Goal: Task Accomplishment & Management: Complete application form

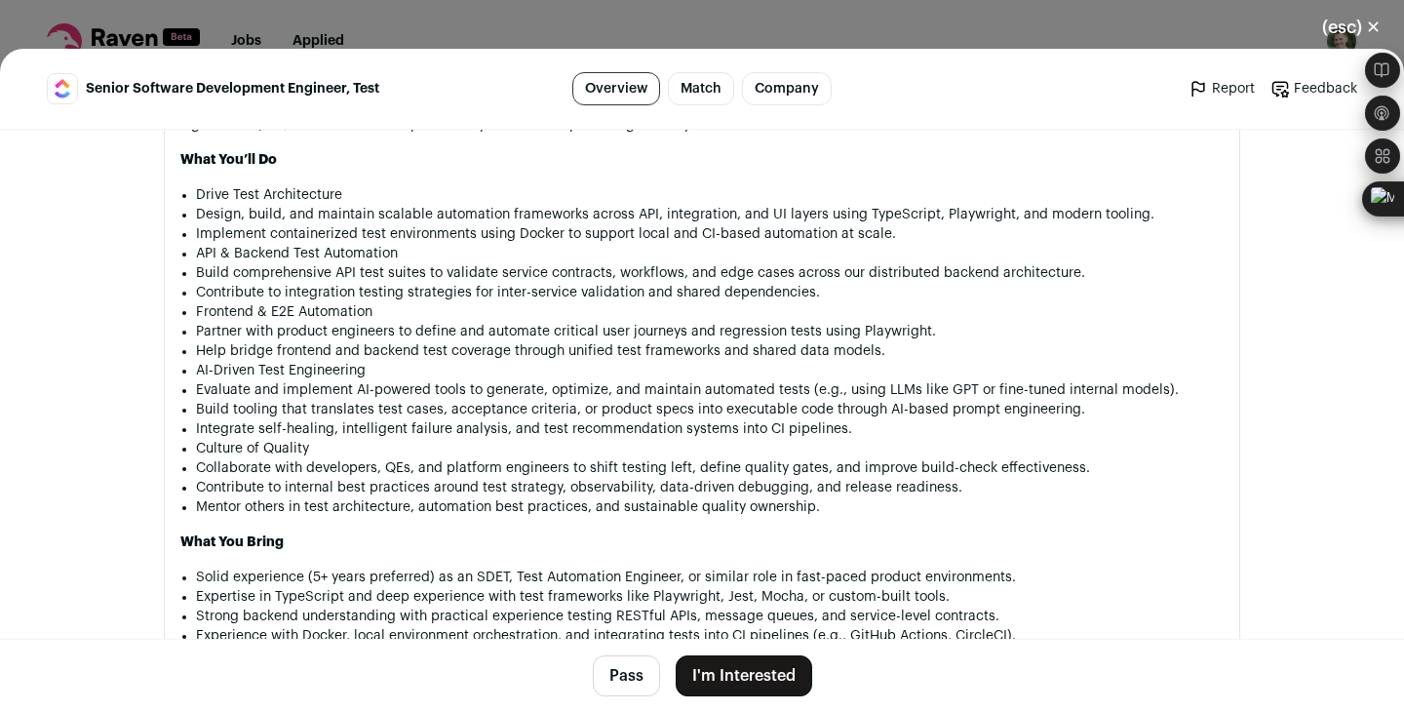
scroll to position [1284, 0]
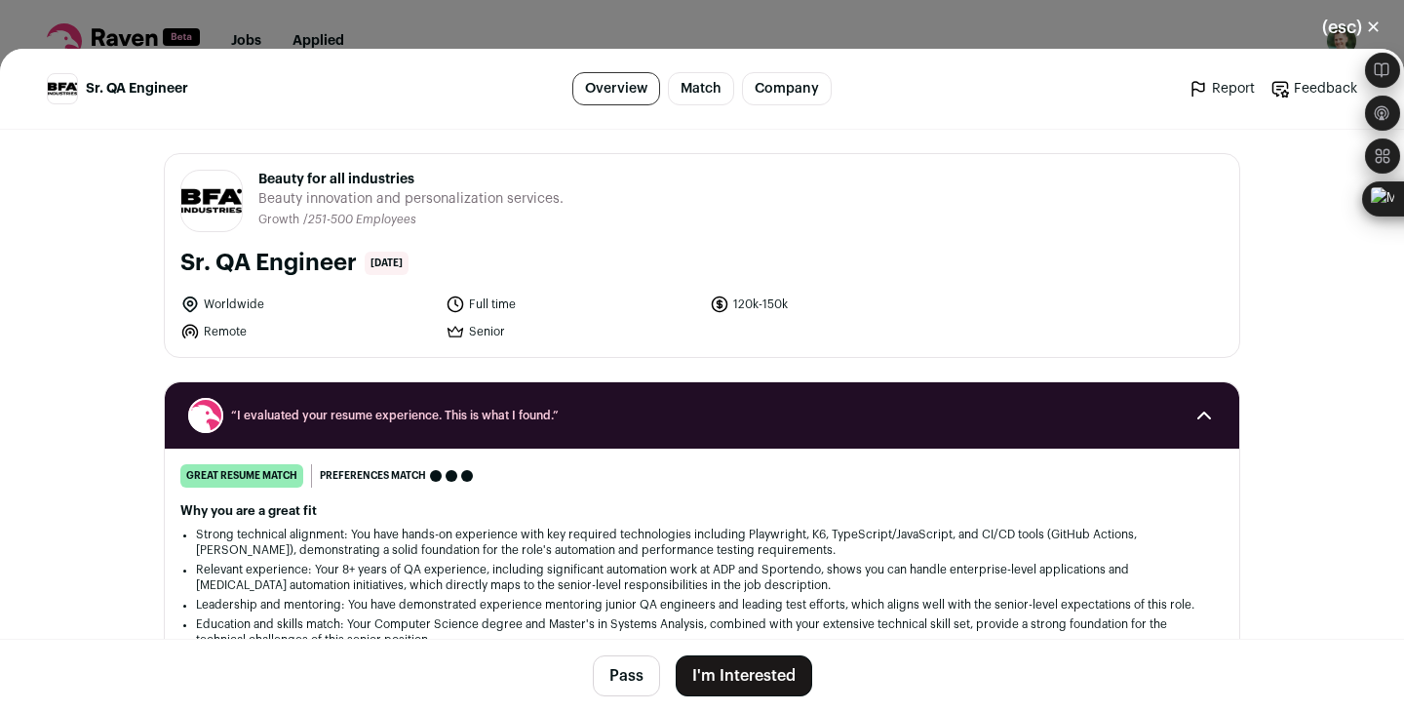
drag, startPoint x: 424, startPoint y: 155, endPoint x: 259, endPoint y: 184, distance: 167.4
click at [259, 184] on span "Beauty for all industries" at bounding box center [410, 180] width 305 height 20
copy span "Beauty for all industries"
click at [746, 668] on button "I'm Interested" at bounding box center [744, 675] width 137 height 41
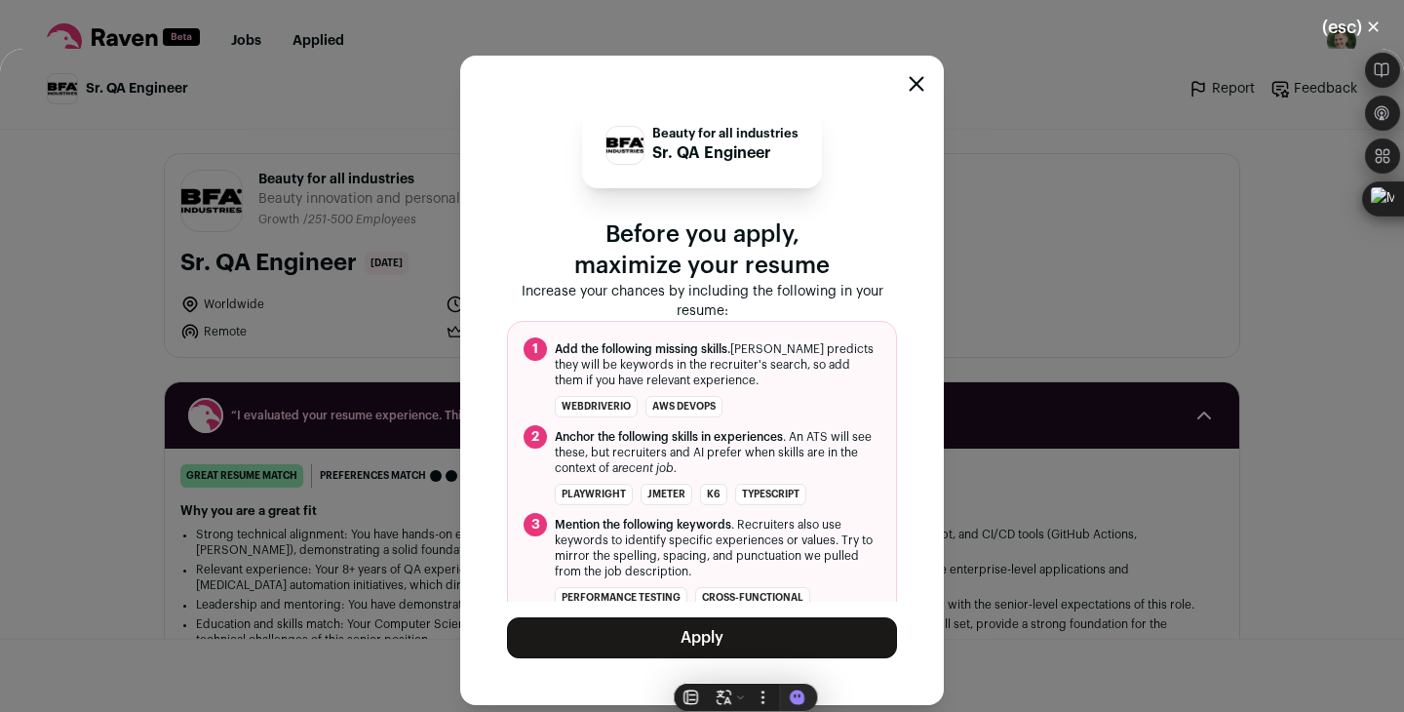
click at [720, 634] on button "Apply" at bounding box center [702, 637] width 390 height 41
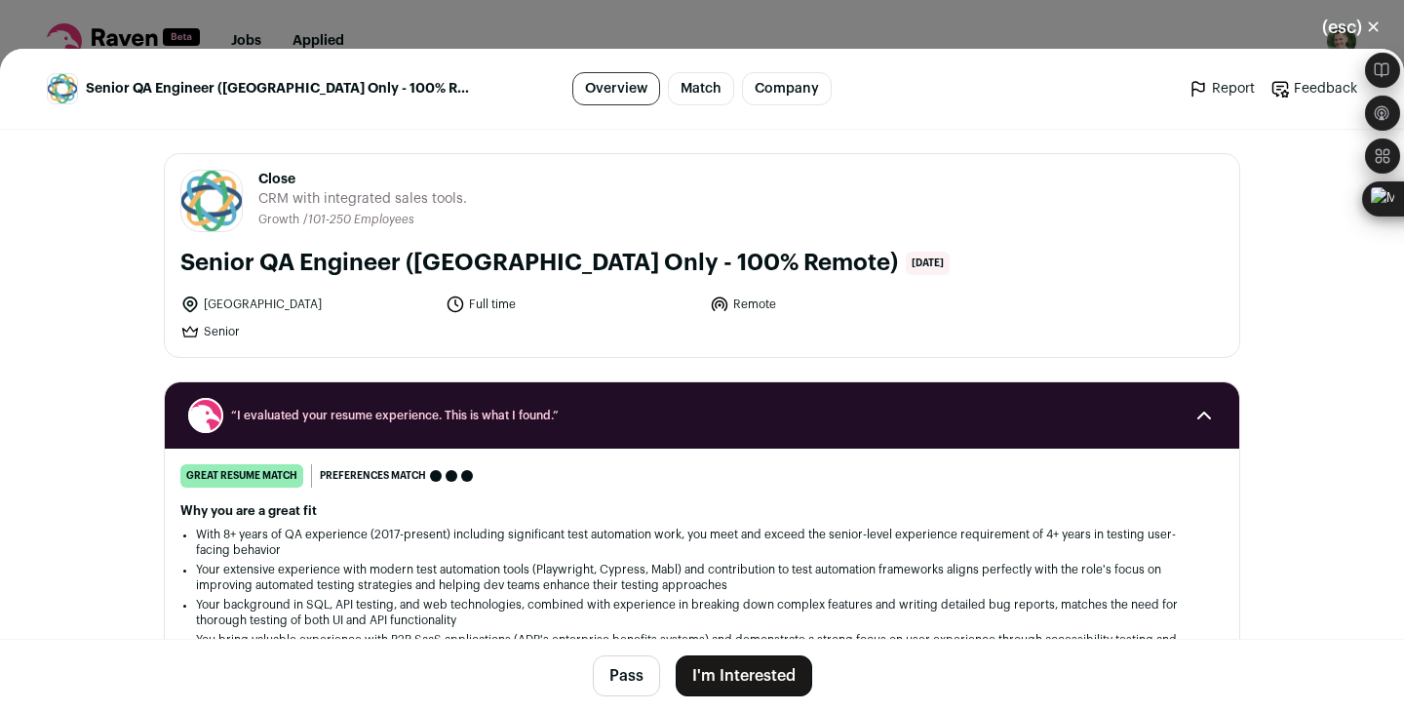
click at [735, 667] on button "I'm Interested" at bounding box center [744, 675] width 137 height 41
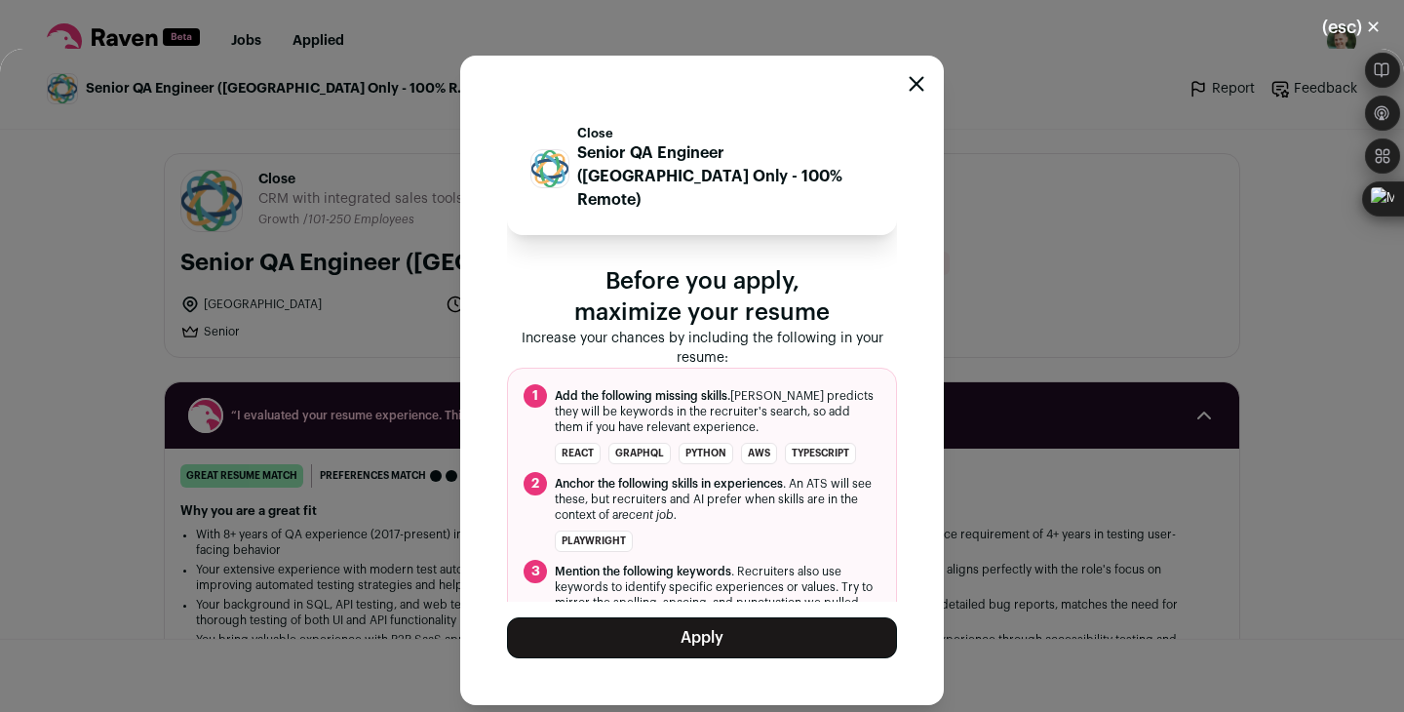
click at [920, 78] on icon "Close modal" at bounding box center [917, 84] width 16 height 16
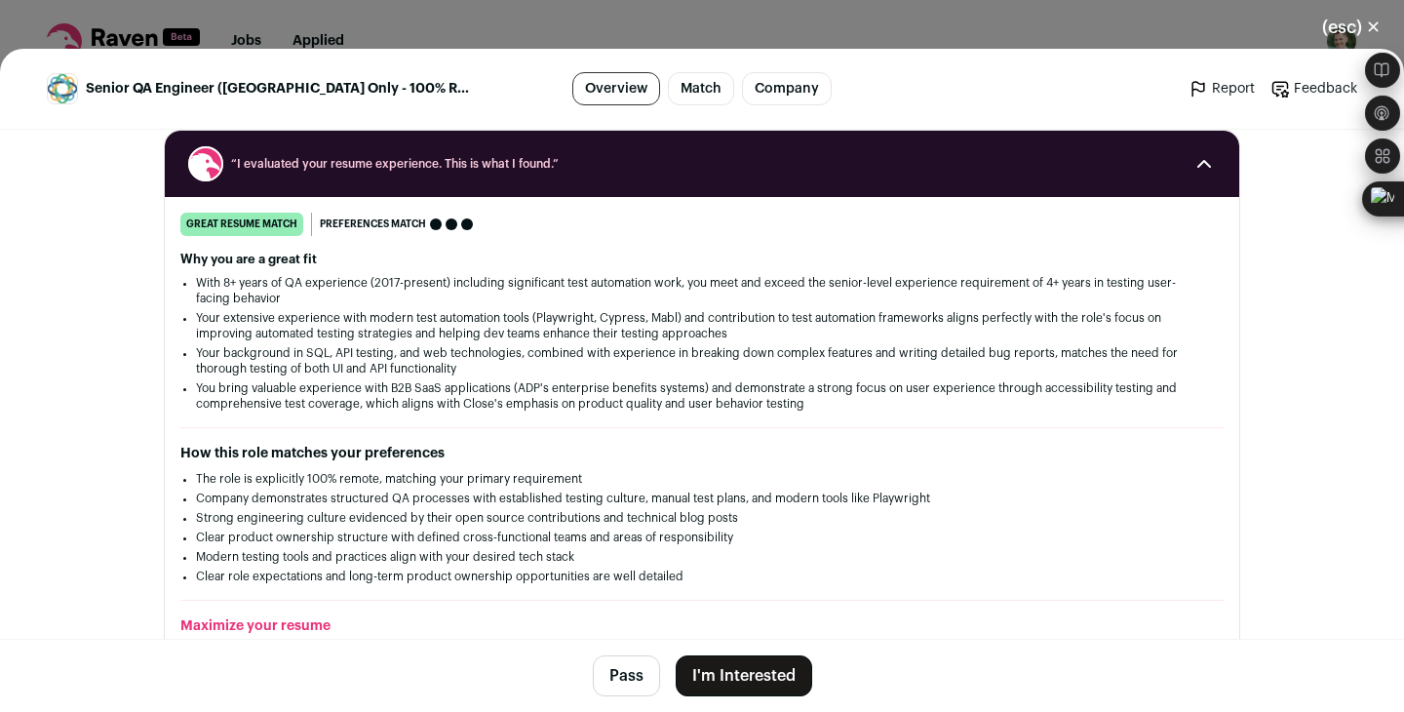
scroll to position [258, 0]
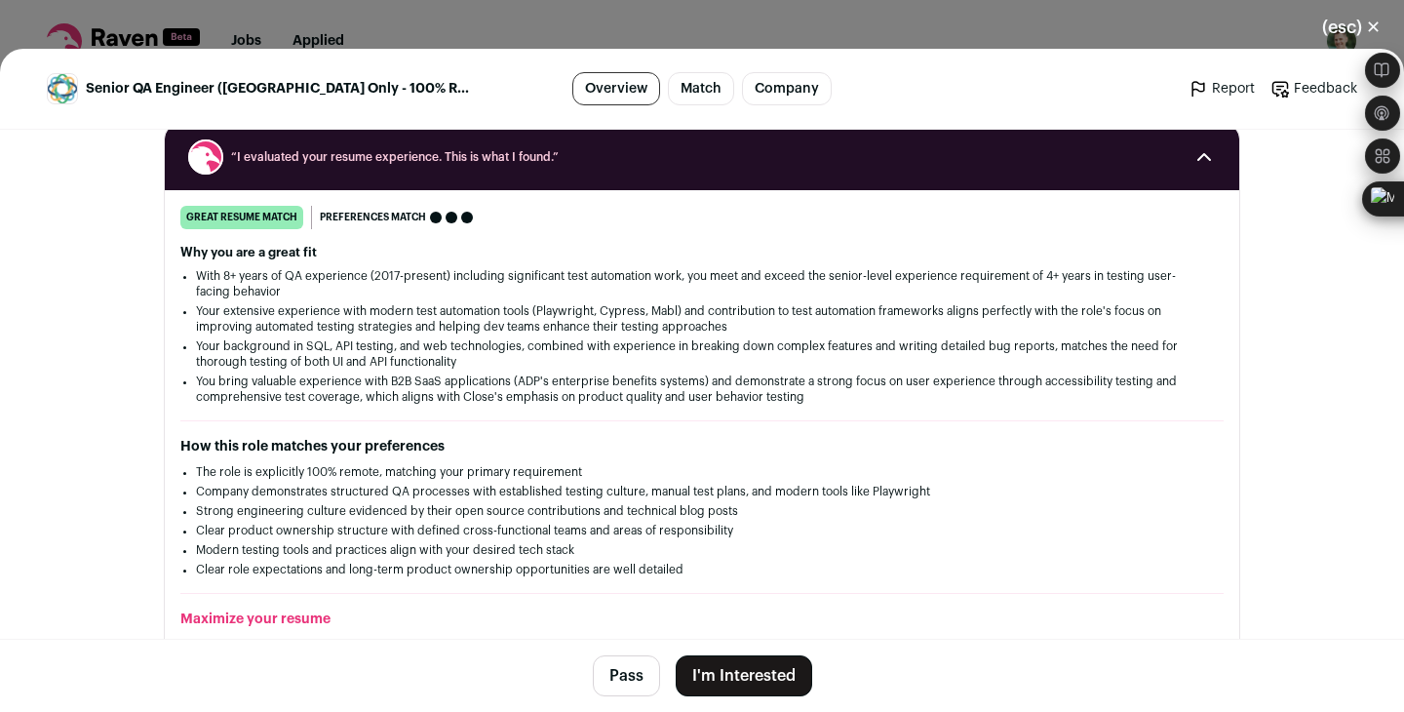
click at [729, 680] on button "I'm Interested" at bounding box center [744, 675] width 137 height 41
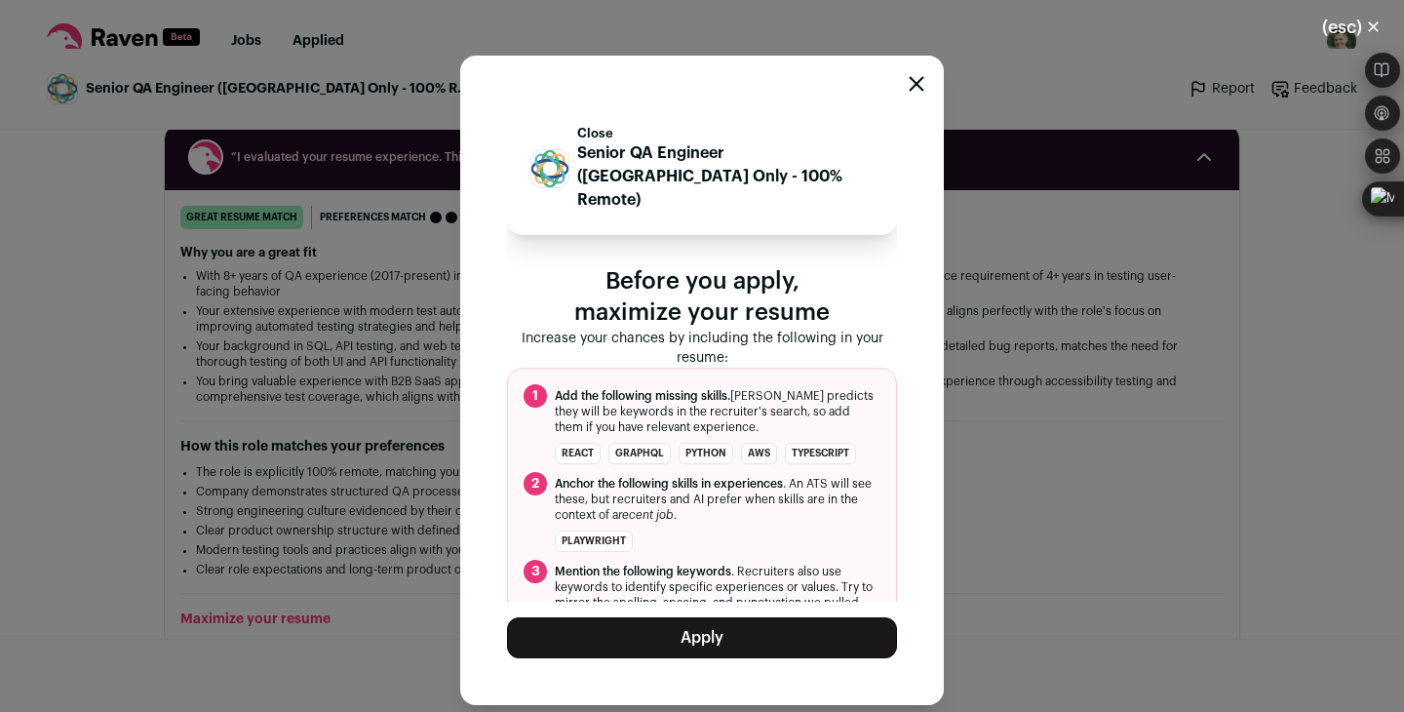
click at [710, 631] on button "Apply" at bounding box center [702, 637] width 390 height 41
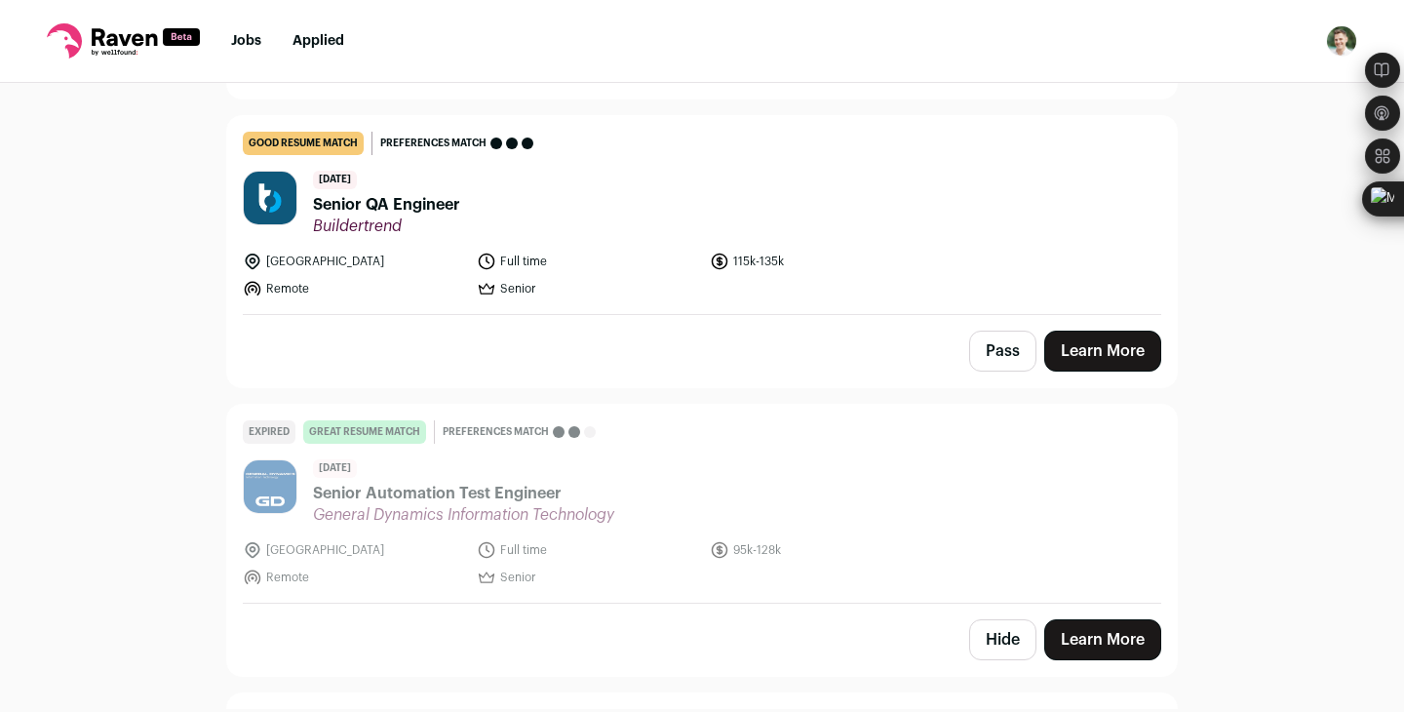
scroll to position [708, 0]
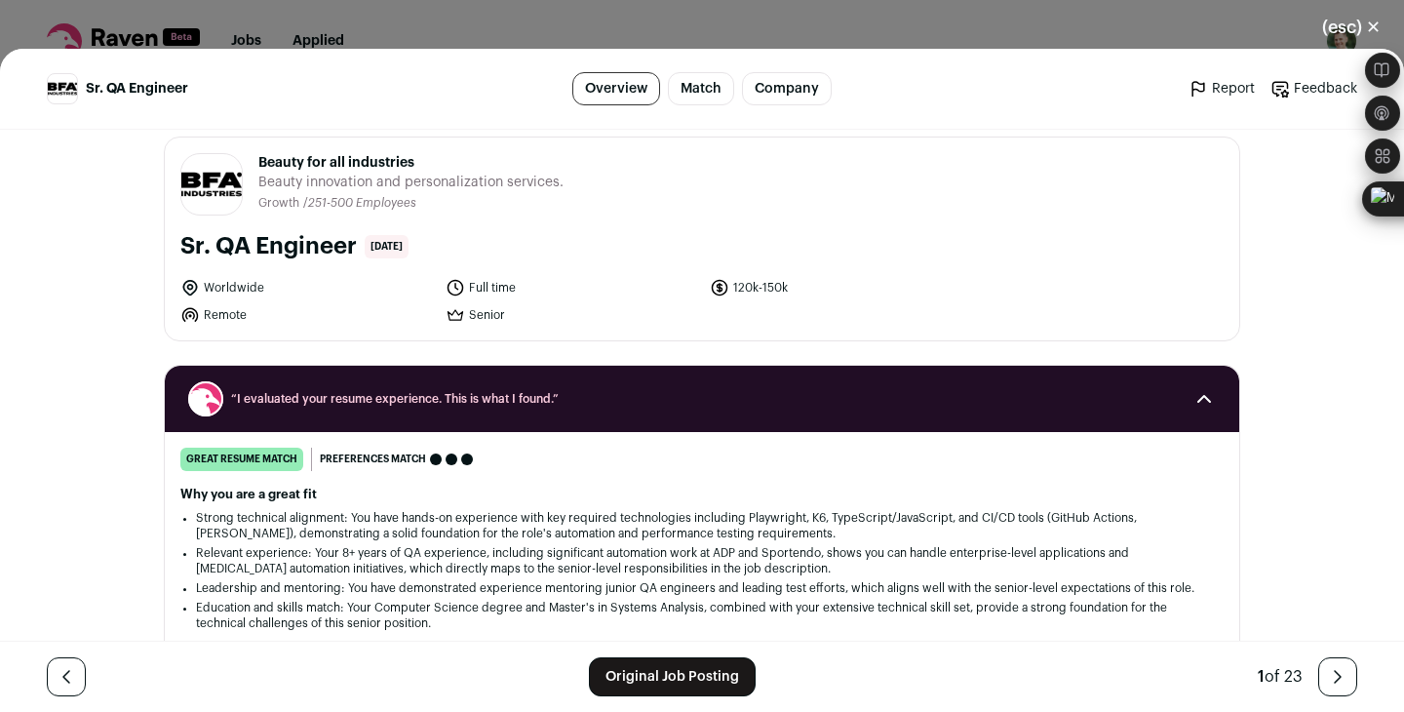
scroll to position [27, 0]
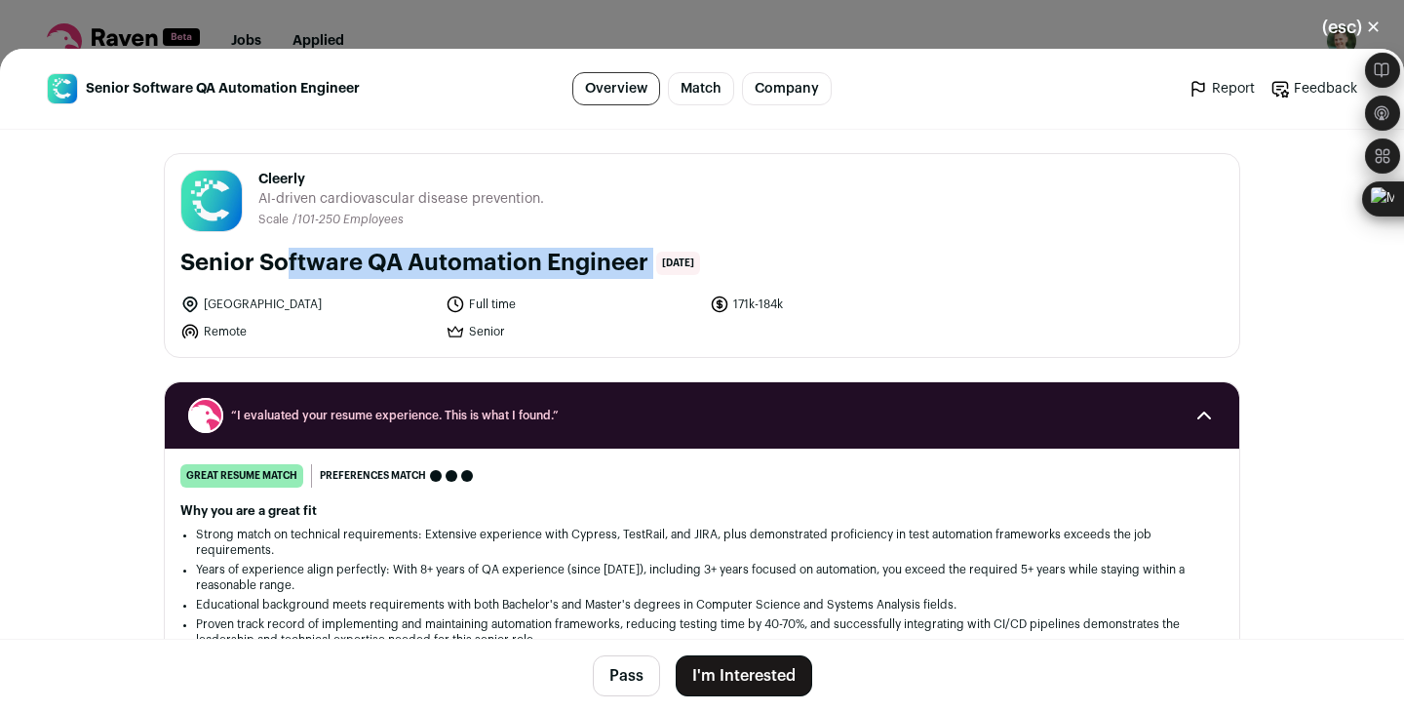
drag, startPoint x: 184, startPoint y: 258, endPoint x: 654, endPoint y: 259, distance: 470.1
click at [654, 259] on div "Senior Software QA Automation Engineer 8 days ago" at bounding box center [702, 263] width 1044 height 31
copy div "Senior Software QA Automation Engineer"
drag, startPoint x: 322, startPoint y: 172, endPoint x: 258, endPoint y: 174, distance: 63.4
click at [258, 174] on span "Cleerly" at bounding box center [401, 180] width 286 height 20
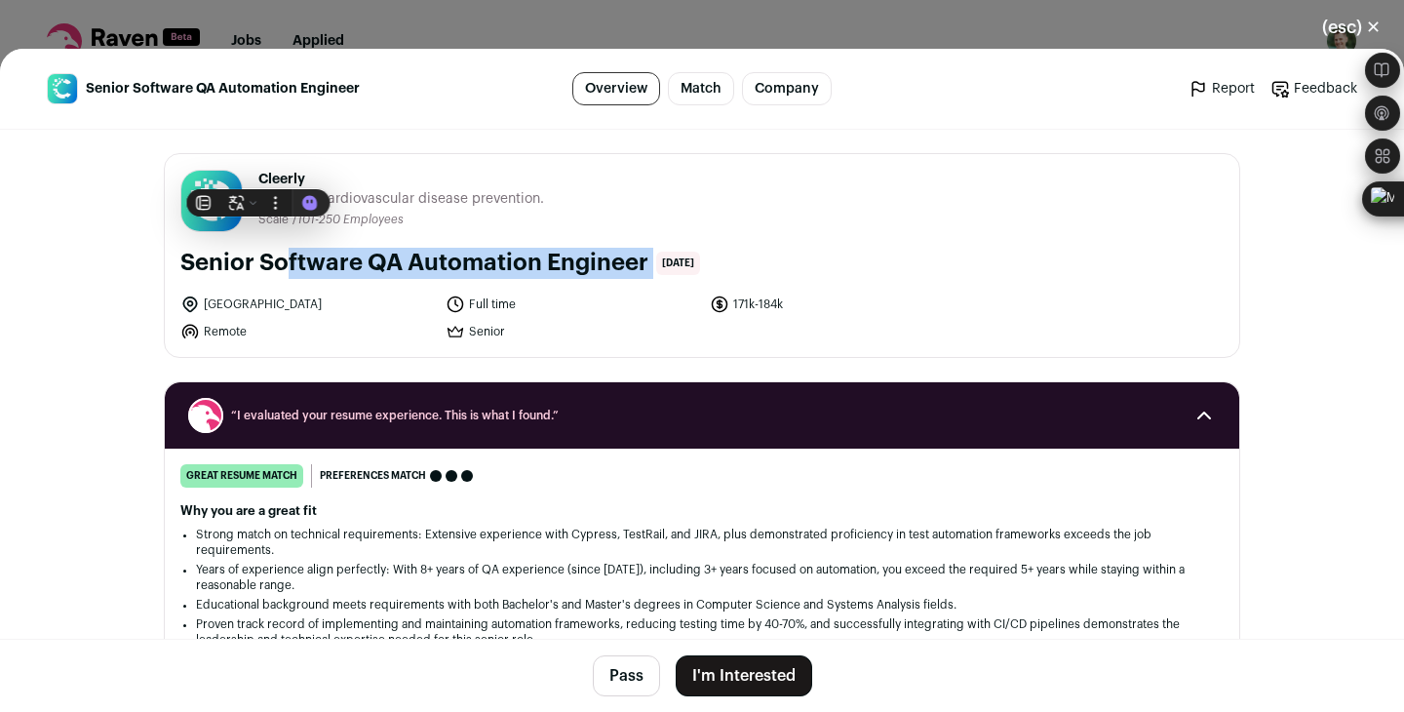
copy span "Cleerly"
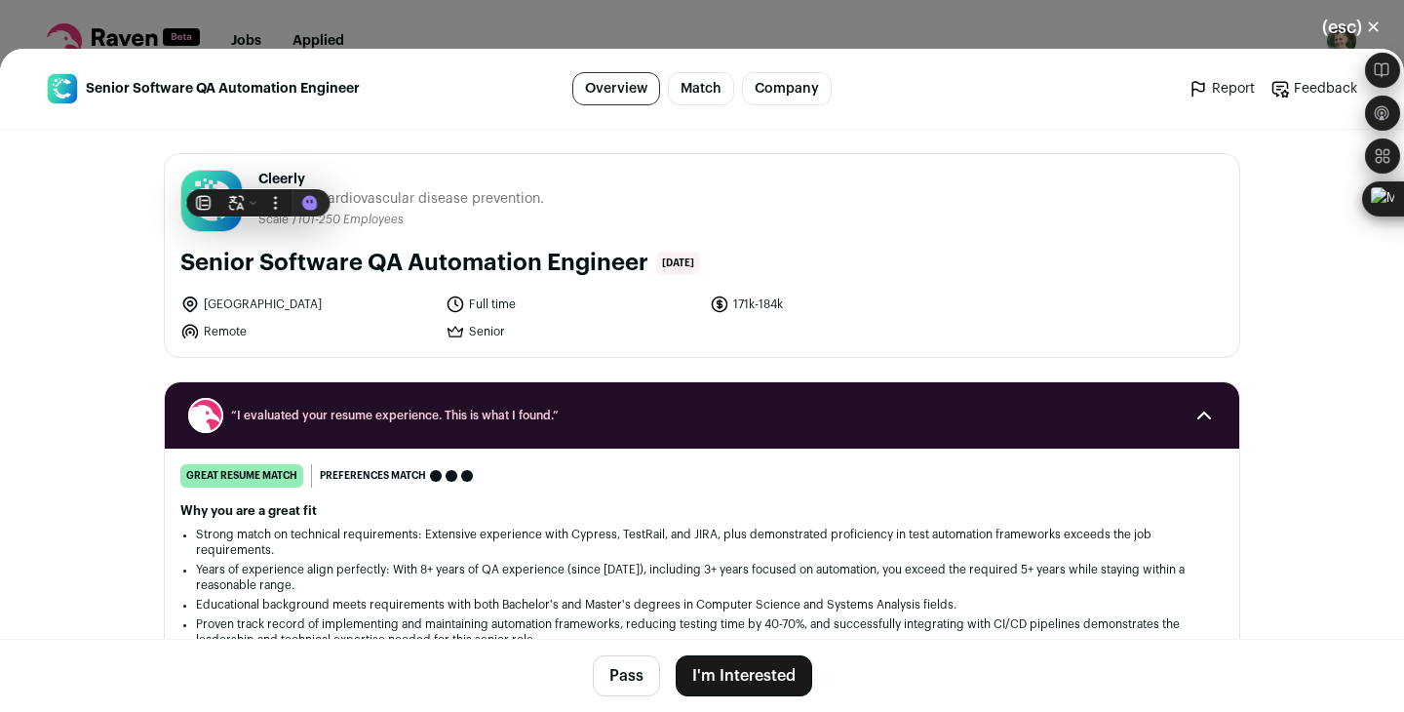
click at [786, 302] on li "171k-184k" at bounding box center [837, 305] width 254 height 20
click at [780, 303] on li "171k-184k" at bounding box center [837, 305] width 254 height 20
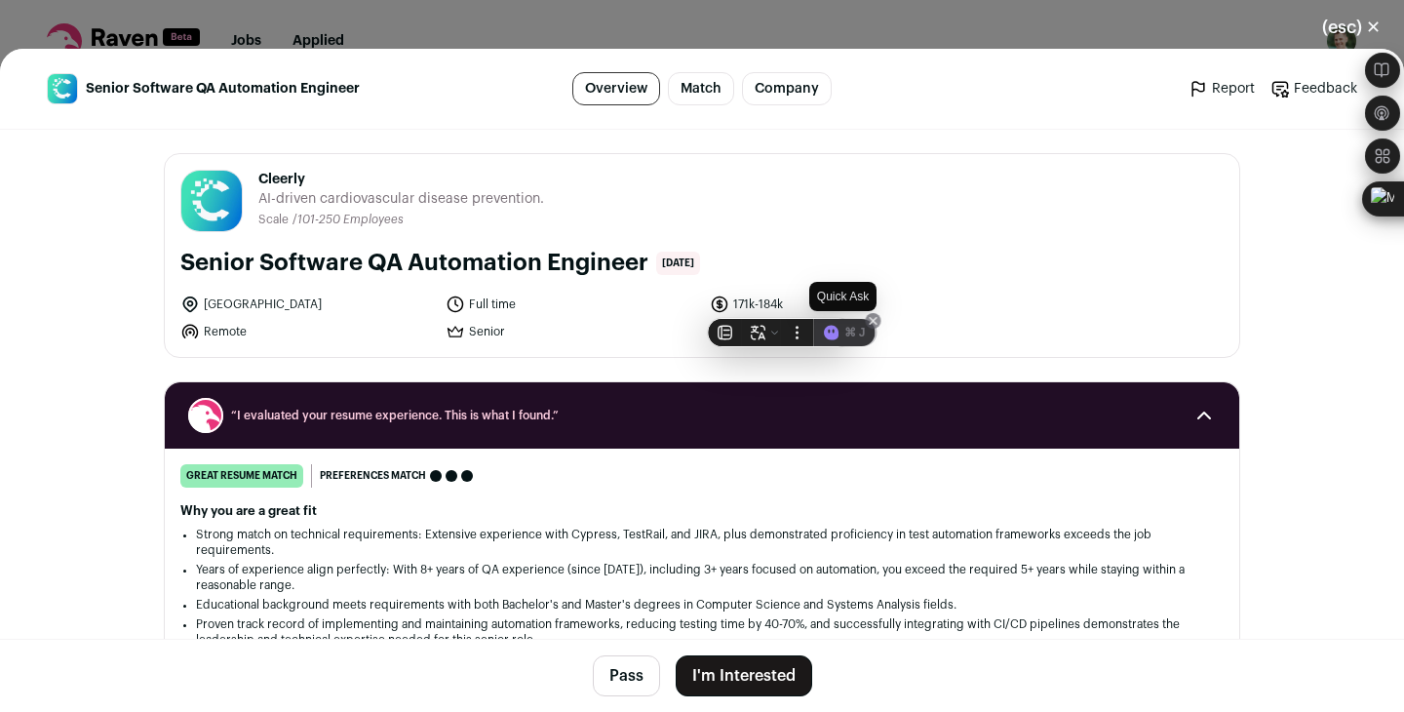
copy li "171k-184k"
click at [741, 687] on button "I'm Interested" at bounding box center [744, 675] width 137 height 41
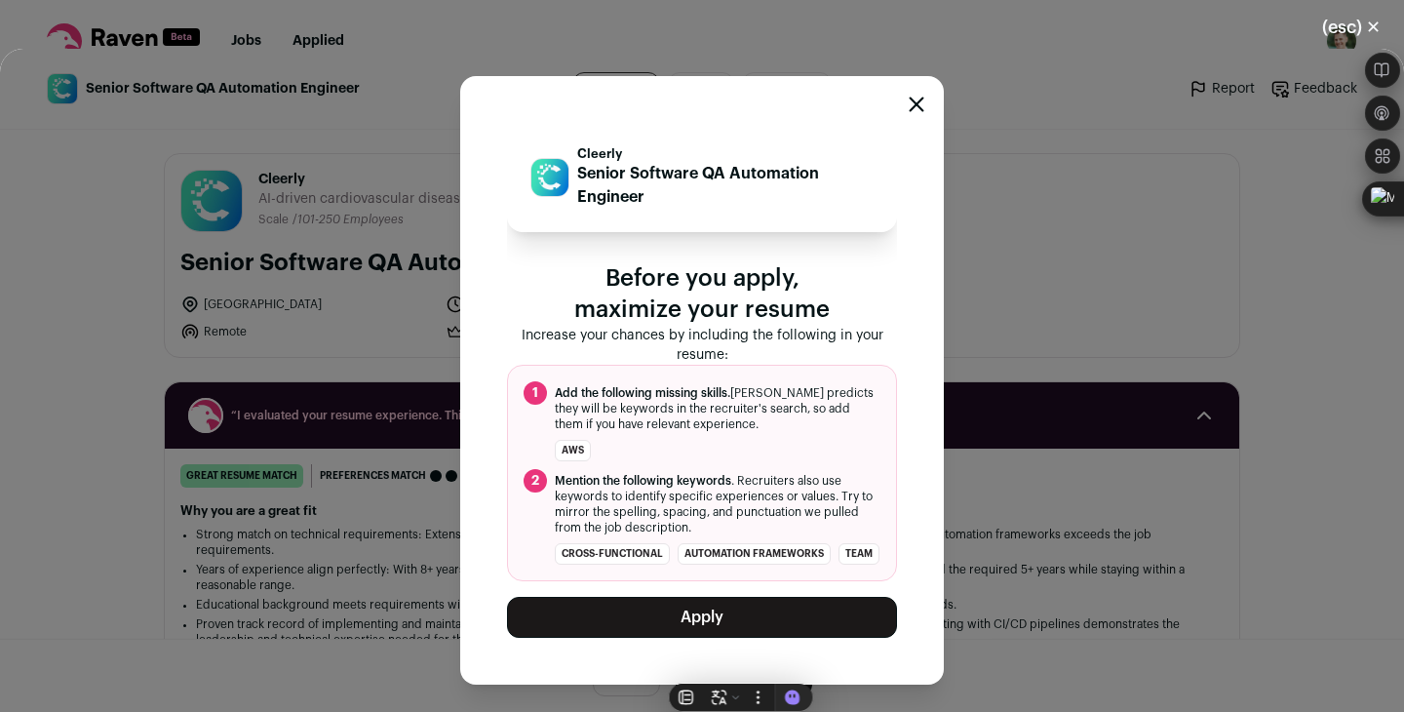
click at [933, 635] on div "Cleerly Senior Software QA Automation Engineer Before you apply, maximize your …" at bounding box center [702, 380] width 484 height 609
click at [816, 632] on button "Apply" at bounding box center [702, 617] width 390 height 41
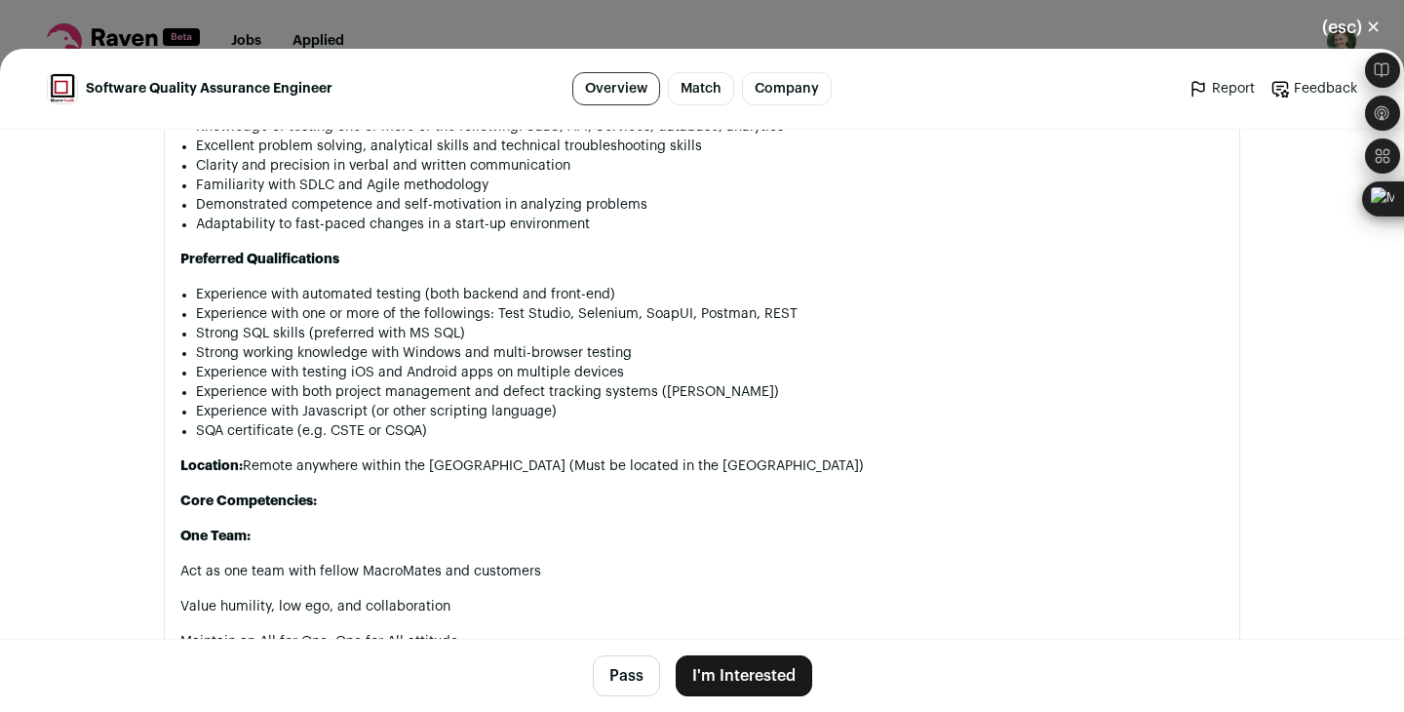
scroll to position [1454, 0]
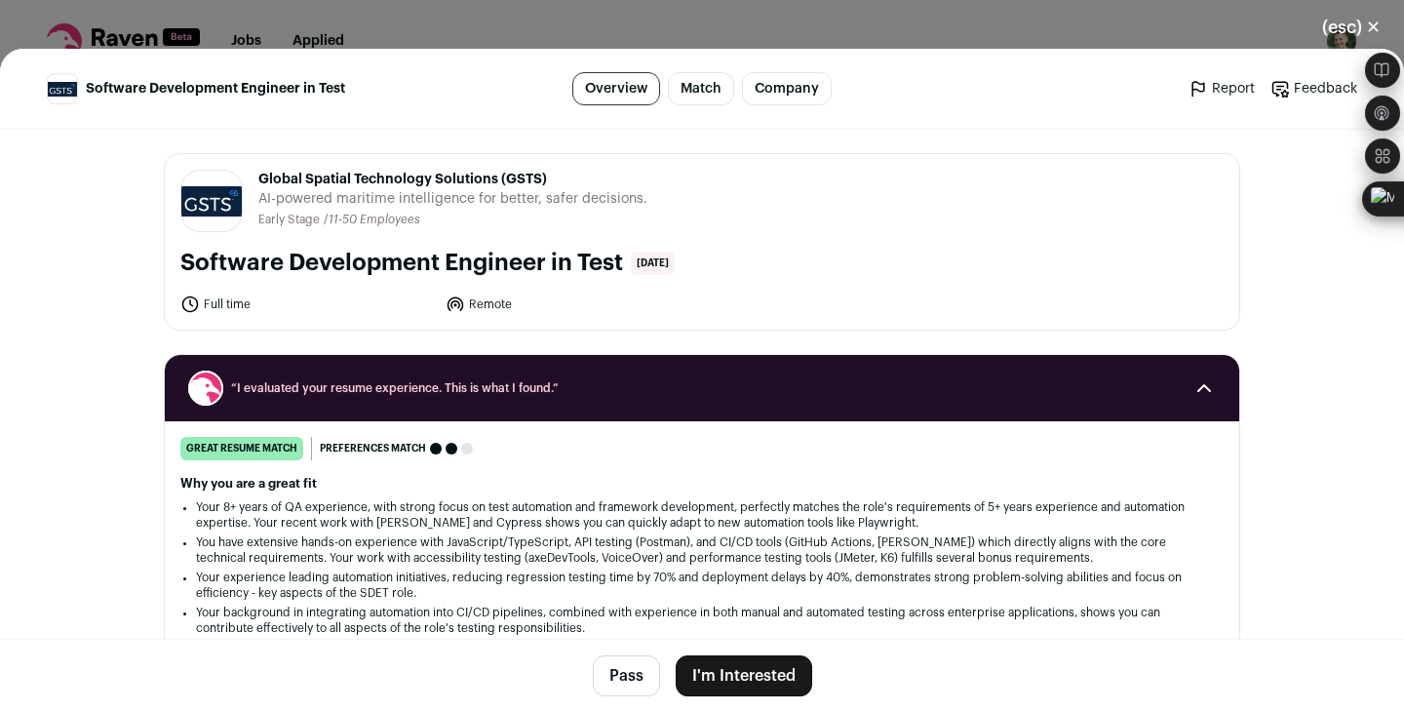
drag, startPoint x: 257, startPoint y: 173, endPoint x: 541, endPoint y: 178, distance: 284.8
click at [541, 178] on header "Global Spatial Technology Solutions (GSTS) [DOMAIN_NAME] Public / Private Priva…" at bounding box center [702, 201] width 1044 height 62
copy span "Global Spatial Technology Solutions (GSTS)"
click at [719, 669] on button "I'm Interested" at bounding box center [744, 675] width 137 height 41
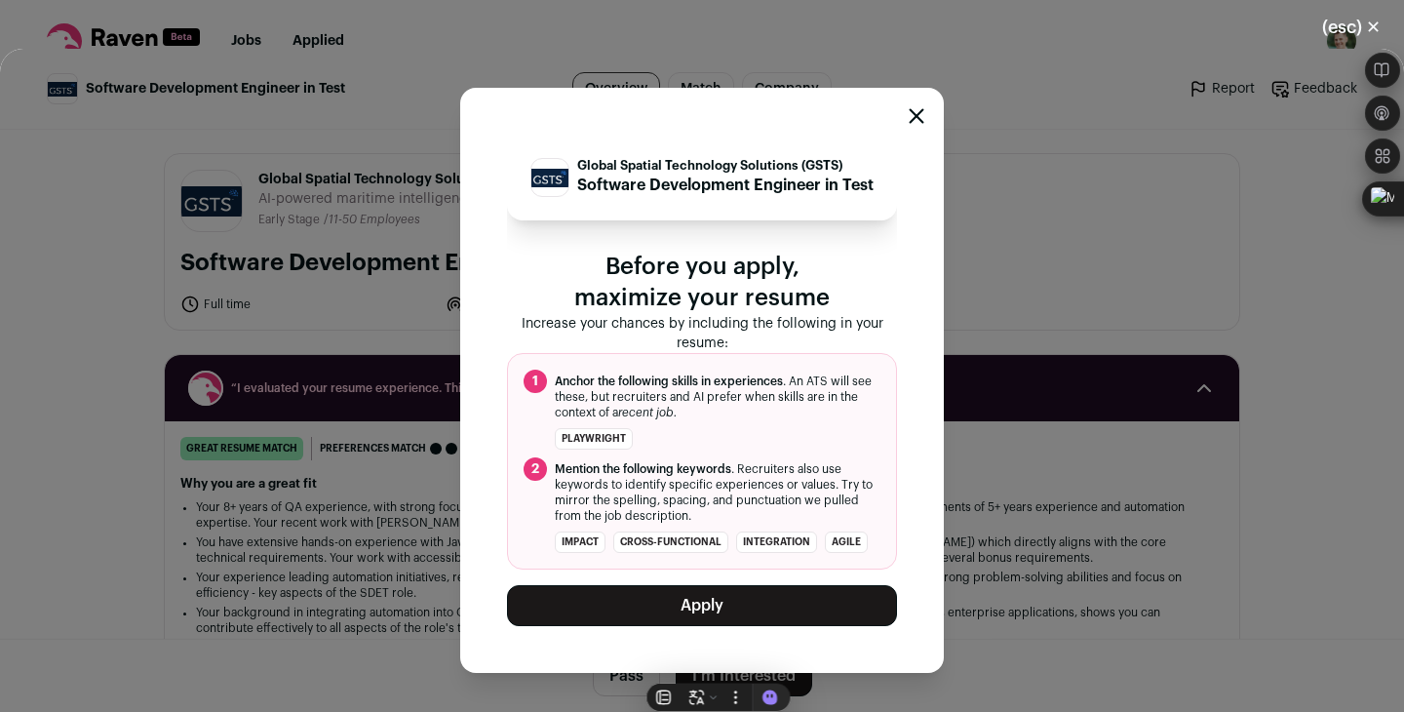
click at [673, 597] on button "Apply" at bounding box center [702, 605] width 390 height 41
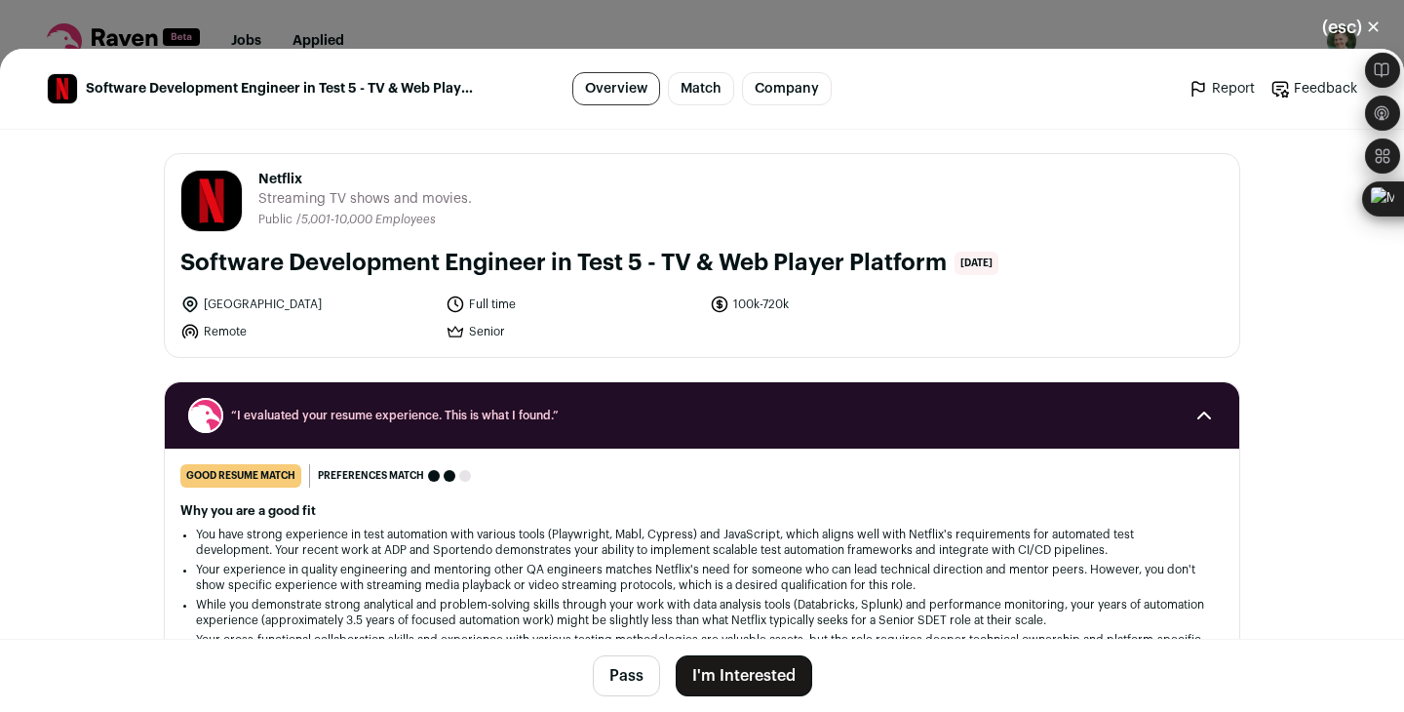
drag, startPoint x: 184, startPoint y: 264, endPoint x: 943, endPoint y: 252, distance: 758.9
click at [943, 252] on h1 "Software Development Engineer in Test 5 - TV & Web Player Platform" at bounding box center [563, 263] width 767 height 31
copy h1 "Software Development Engineer in Test 5 - TV & Web Player Platform"
click at [727, 679] on button "I'm Interested" at bounding box center [744, 675] width 137 height 41
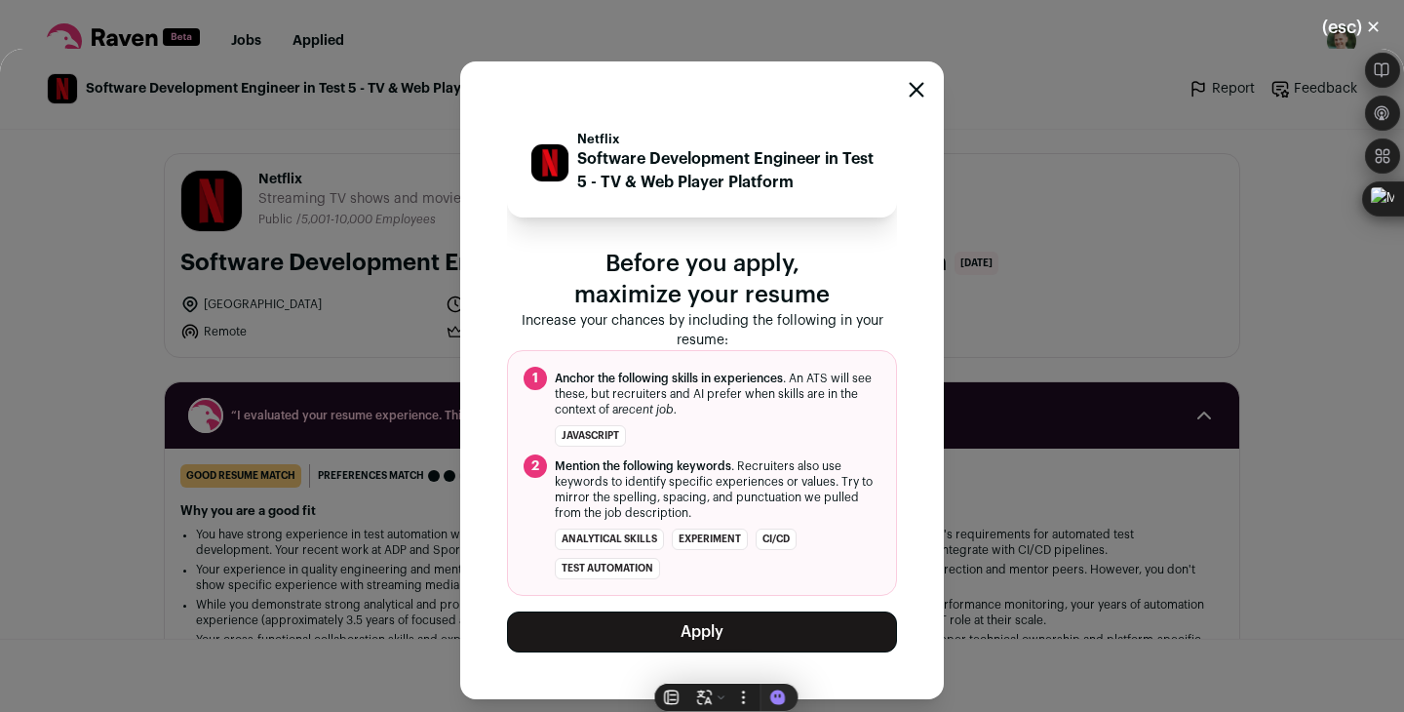
click at [713, 632] on button "Apply" at bounding box center [702, 632] width 390 height 41
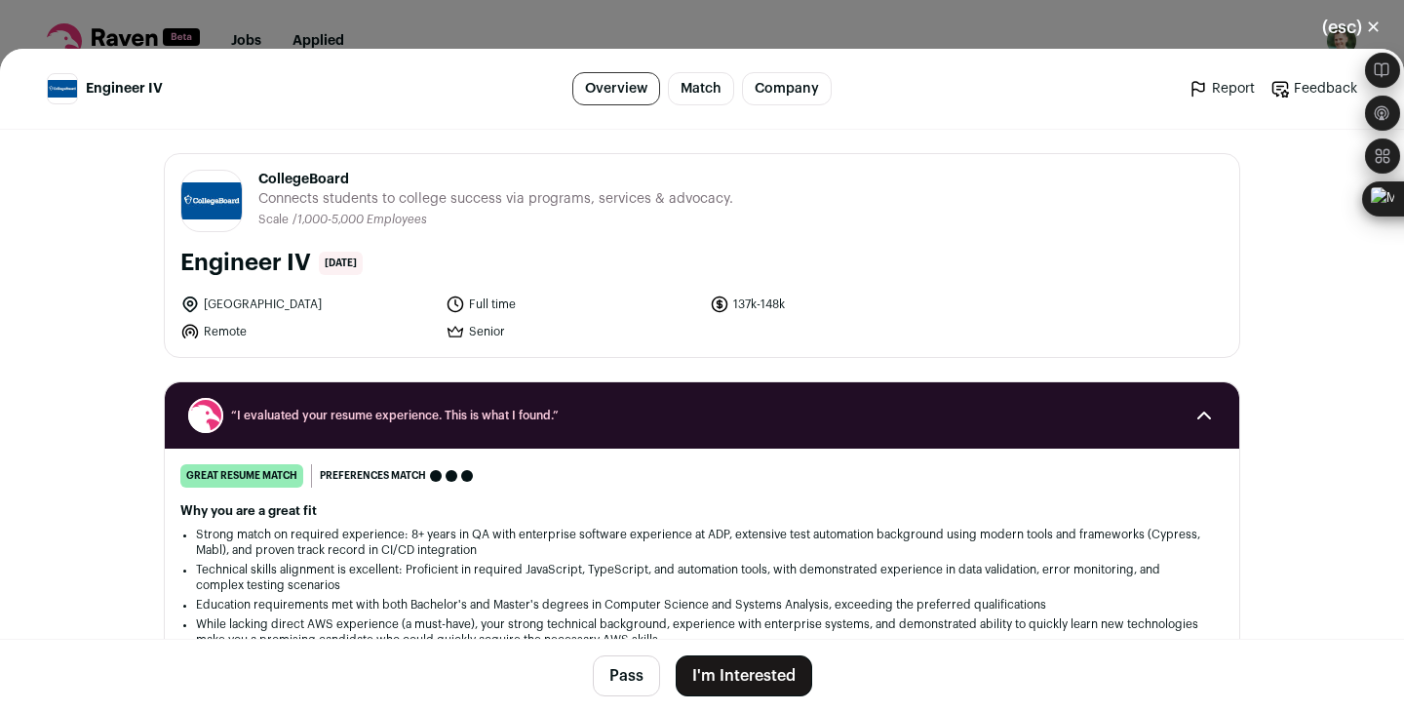
click at [86, 288] on main "Engineer IV Overview Match Company Report Feedback Report Feedback CollegeBoard…" at bounding box center [702, 380] width 1404 height 663
drag, startPoint x: 803, startPoint y: 302, endPoint x: 785, endPoint y: 304, distance: 17.7
click at [785, 304] on li "137k-148k" at bounding box center [837, 305] width 254 height 20
click at [783, 300] on li "137k-148k" at bounding box center [837, 305] width 254 height 20
click at [907, 309] on li "137k-148k" at bounding box center [837, 305] width 254 height 20
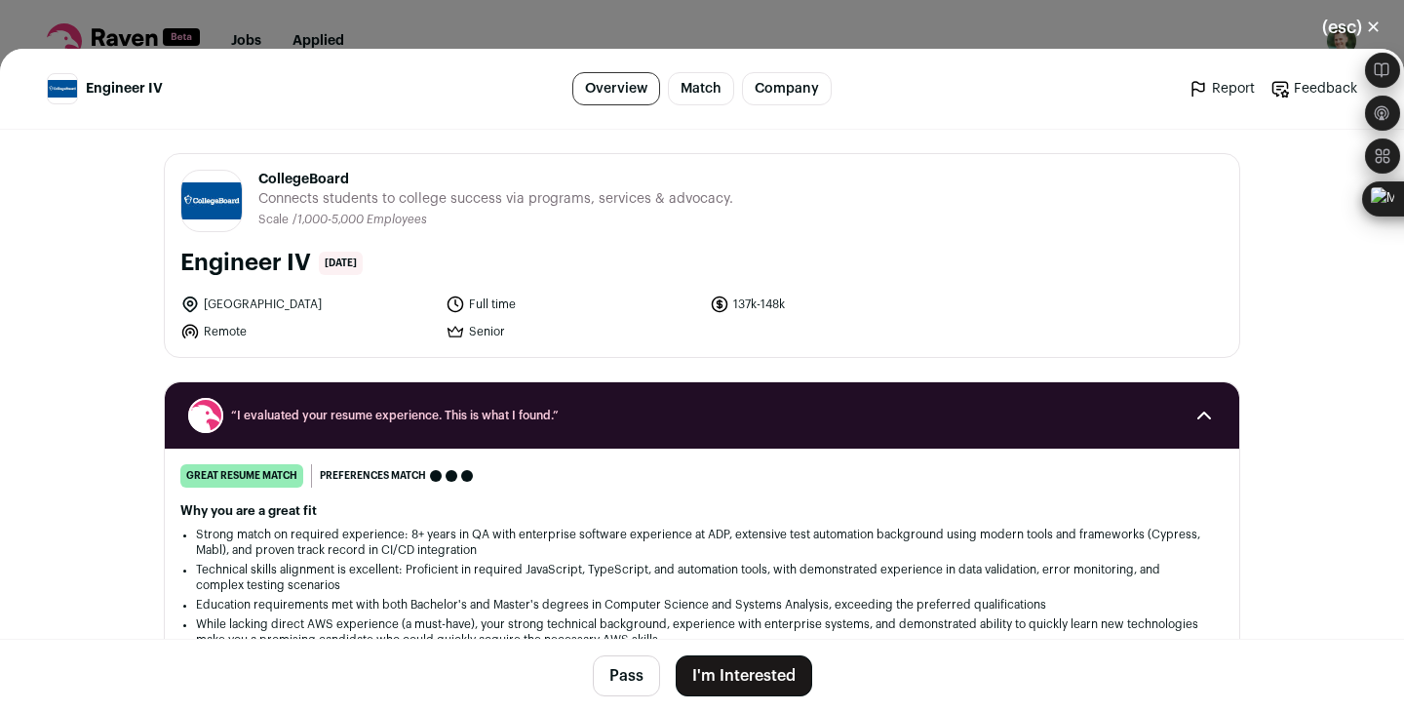
drag, startPoint x: 797, startPoint y: 303, endPoint x: 783, endPoint y: 303, distance: 13.7
click at [783, 303] on li "137k-148k" at bounding box center [837, 305] width 254 height 20
copy li "137k-148k"
drag, startPoint x: 364, startPoint y: 177, endPoint x: 253, endPoint y: 178, distance: 111.2
click at [253, 178] on header "CollegeBoard collegeboard.org Public / Private Private Valuation Unknown Compan…" at bounding box center [702, 201] width 1044 height 62
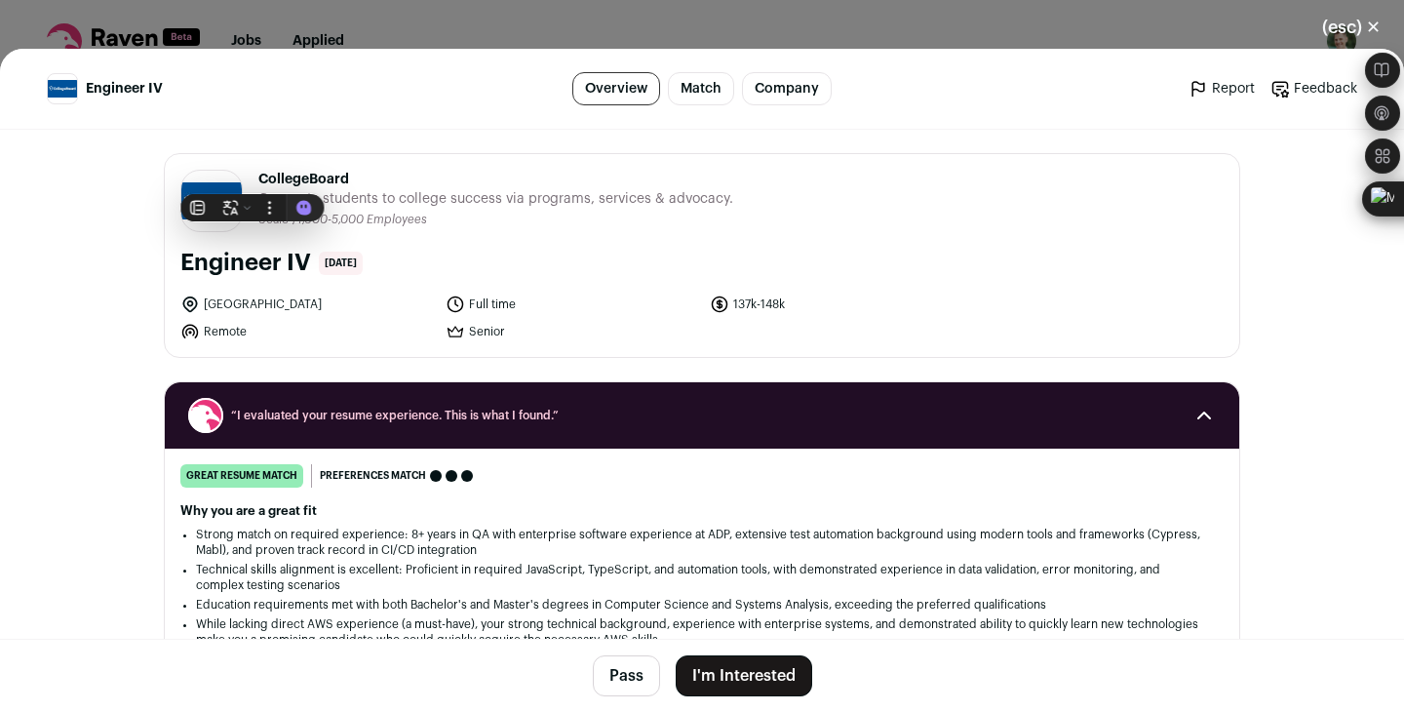
copy span "CollegeBoard"
click at [78, 180] on main "Engineer IV Overview Match Company Report Feedback Report Feedback CollegeBoard…" at bounding box center [702, 380] width 1404 height 663
drag, startPoint x: 184, startPoint y: 265, endPoint x: 313, endPoint y: 260, distance: 128.8
click at [313, 260] on div "Engineer IV 22 days ago" at bounding box center [702, 263] width 1044 height 31
copy h1 "Engineer IV"
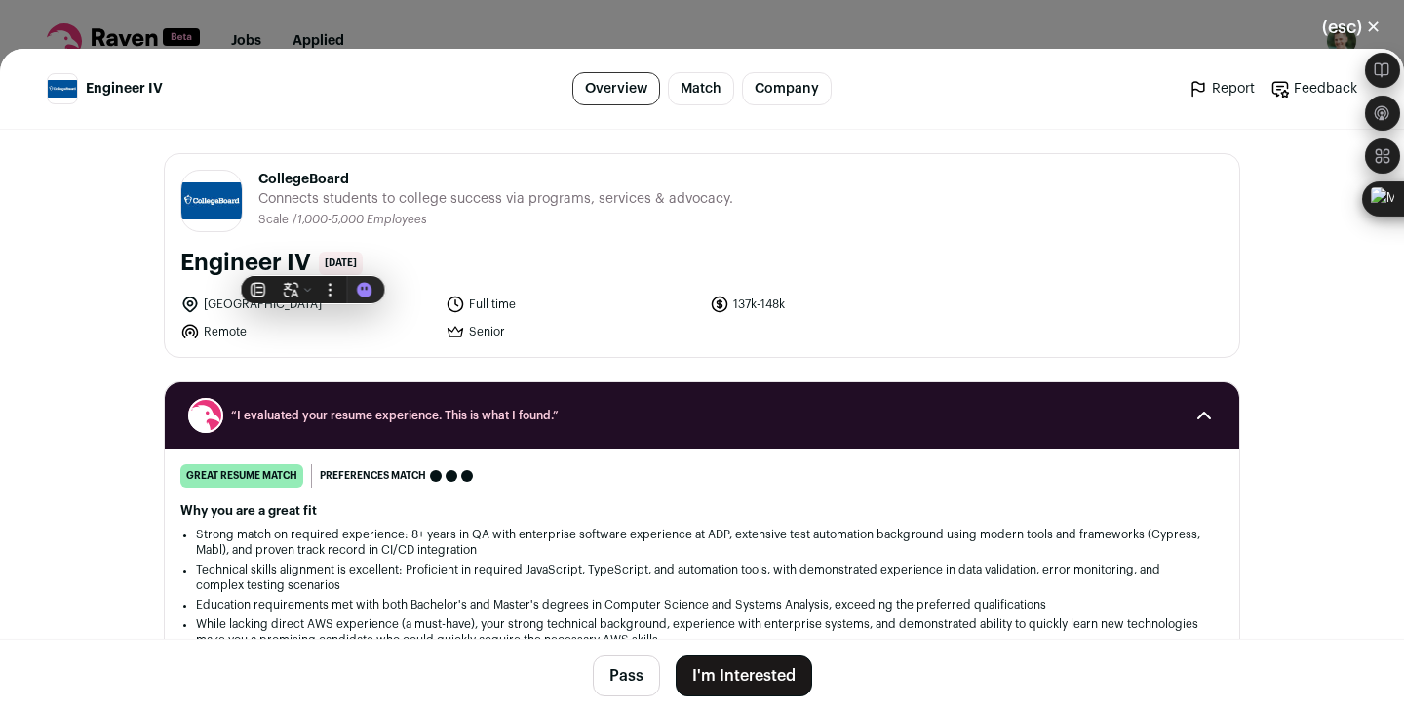
click at [744, 672] on button "I'm Interested" at bounding box center [744, 675] width 137 height 41
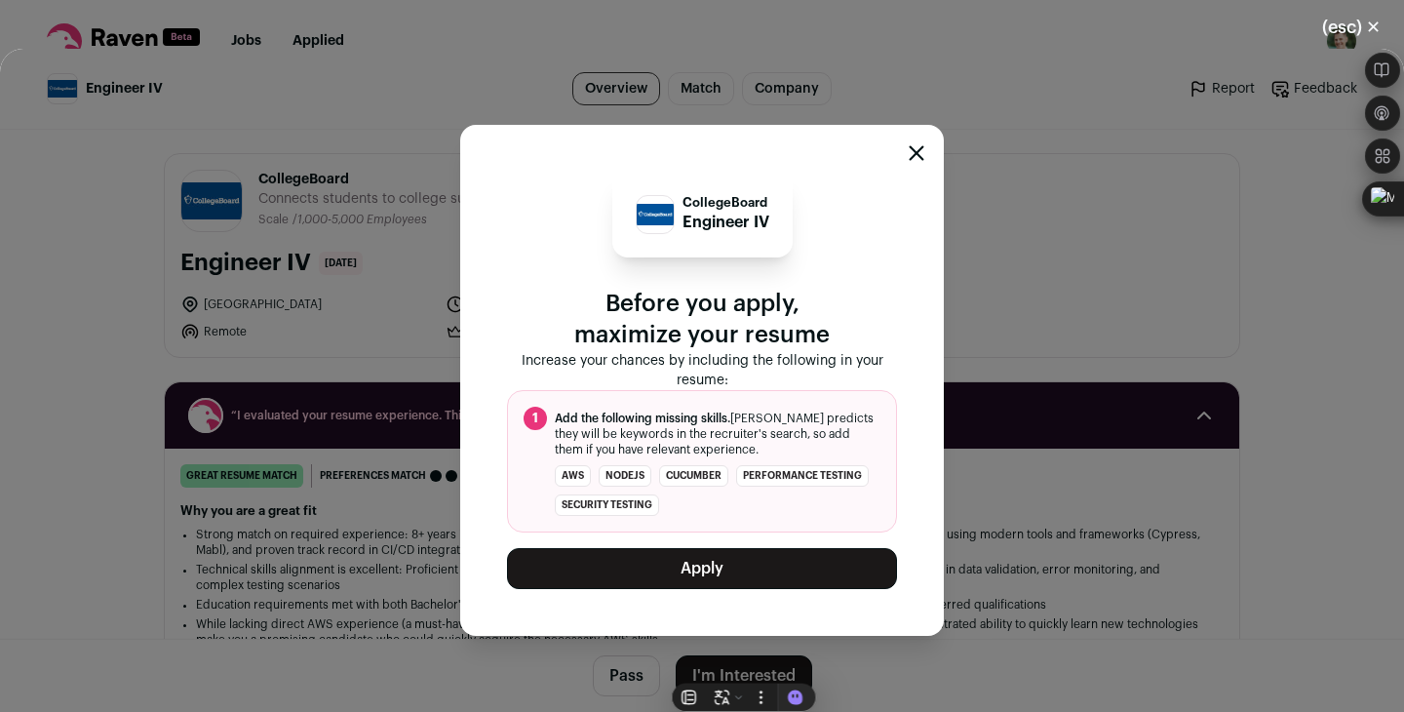
click at [744, 574] on button "Apply" at bounding box center [702, 568] width 390 height 41
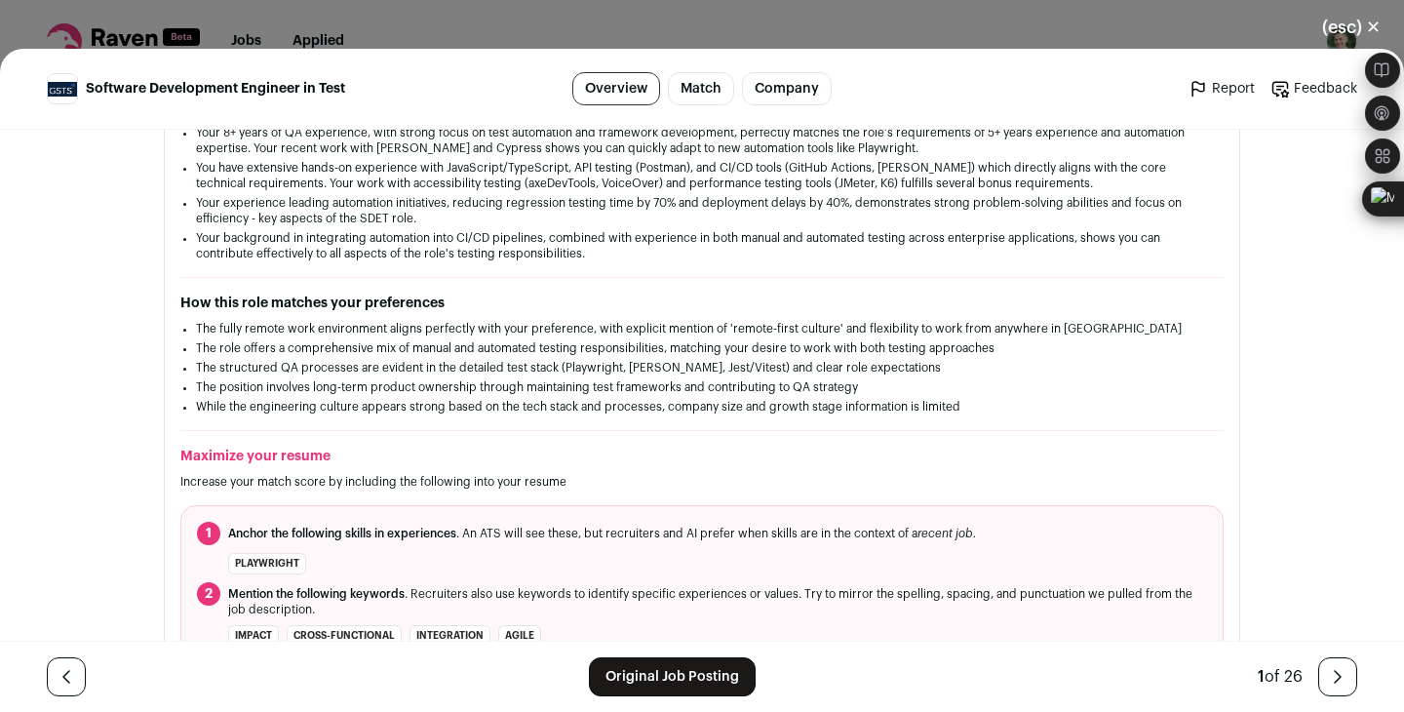
scroll to position [397, 0]
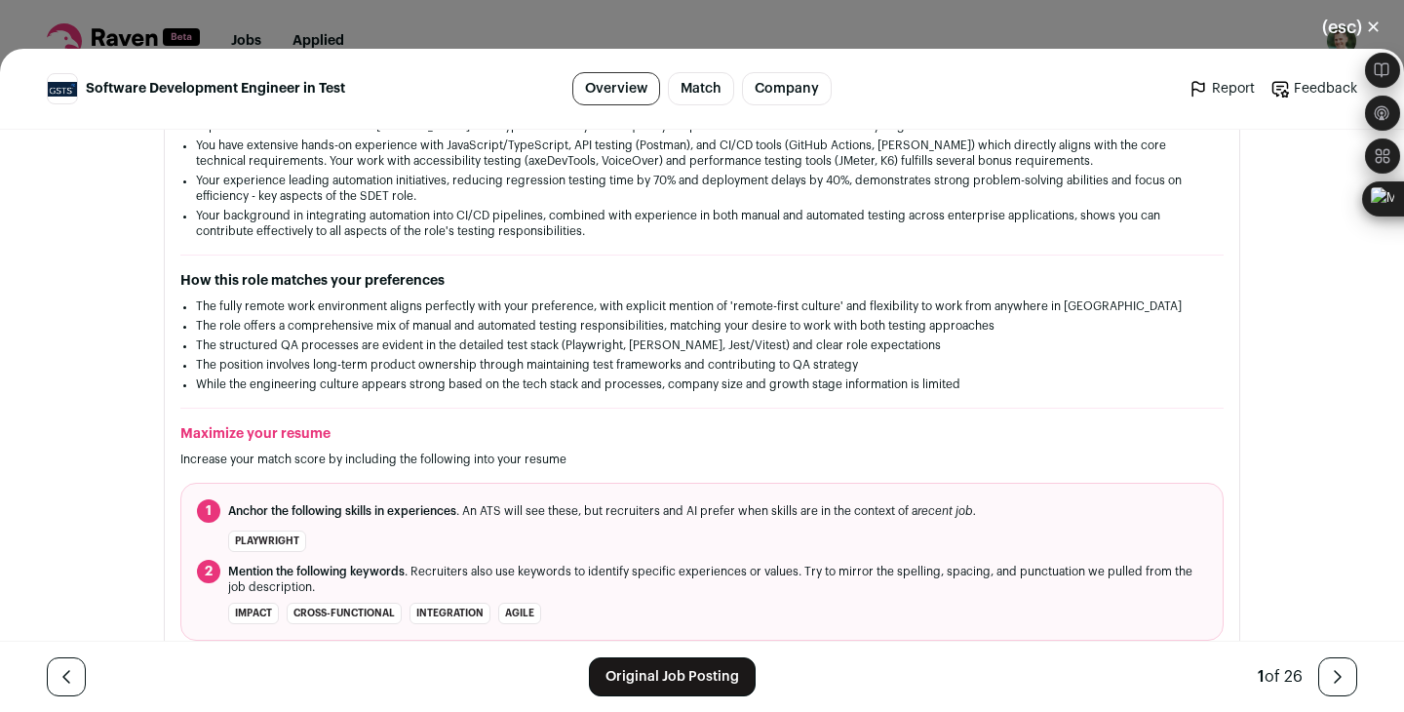
click at [678, 677] on link "Original Job Posting" at bounding box center [672, 676] width 167 height 39
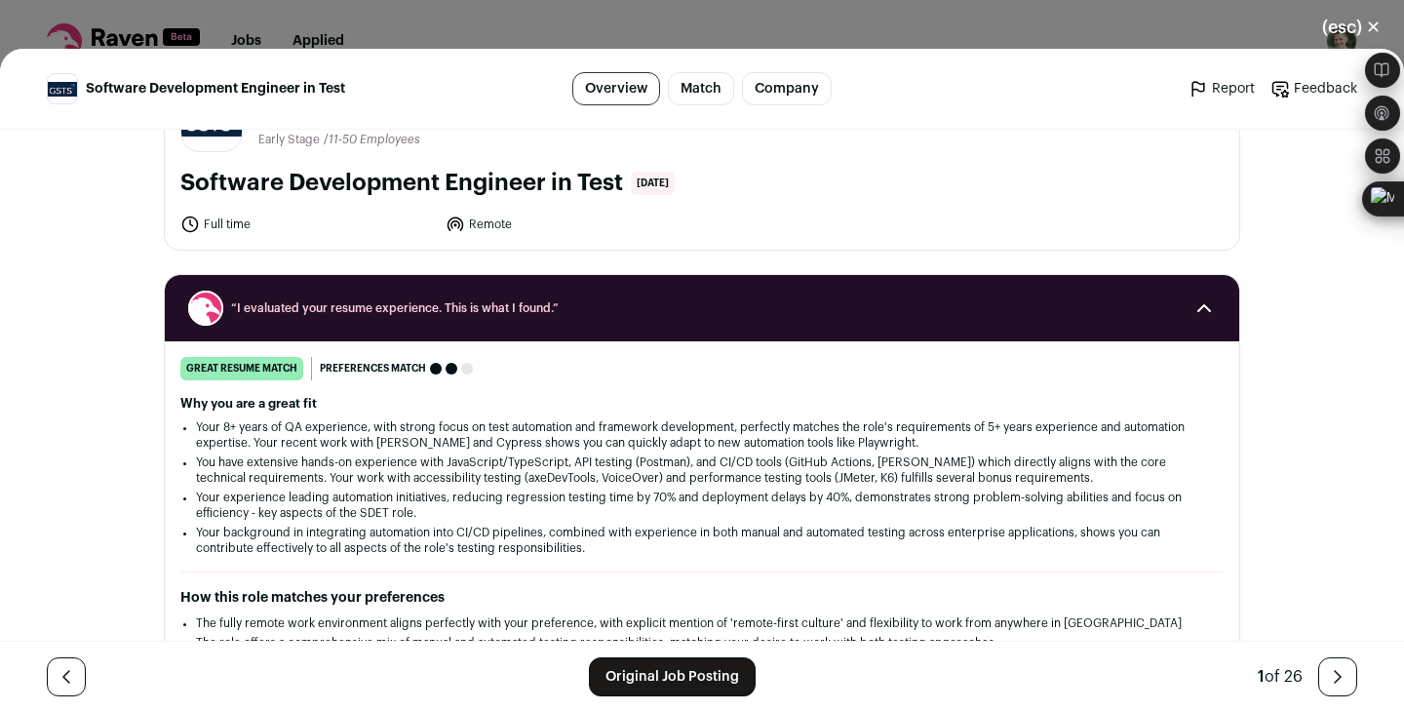
scroll to position [0, 0]
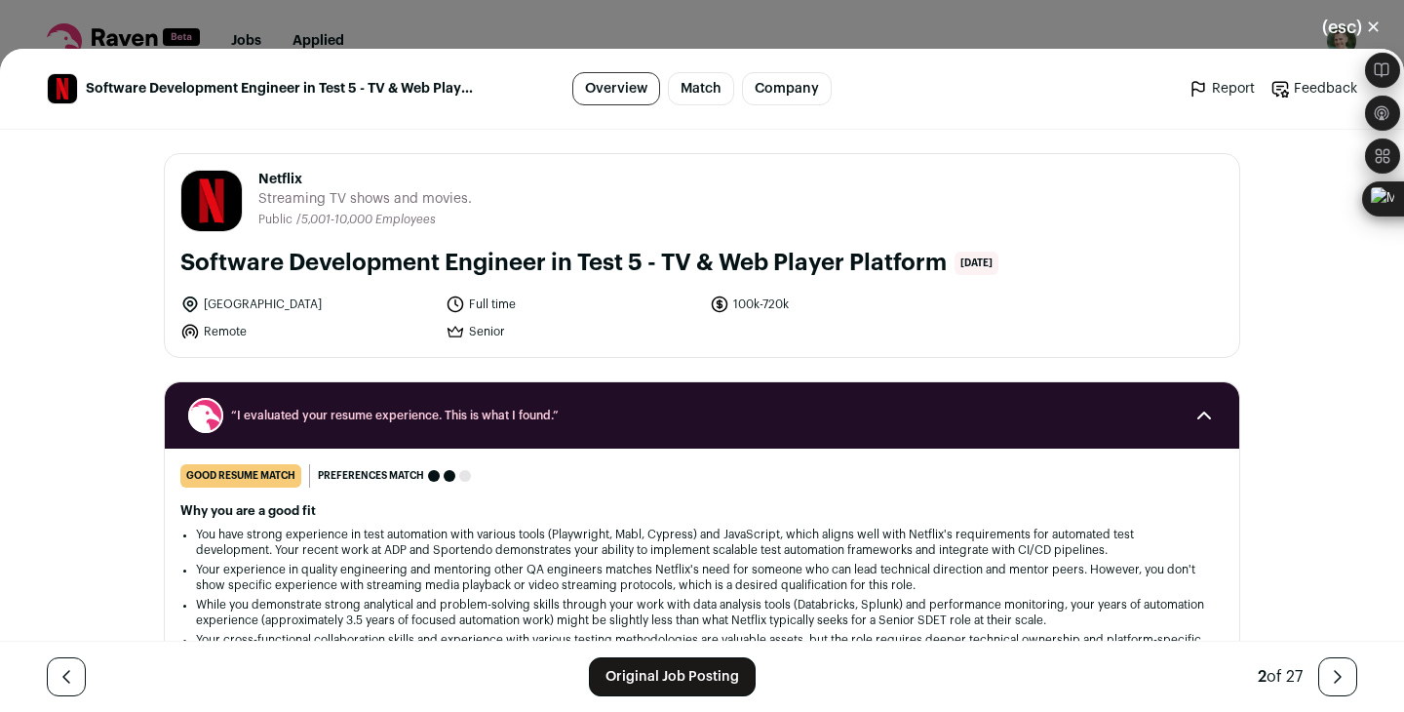
drag, startPoint x: 811, startPoint y: 302, endPoint x: 786, endPoint y: 304, distance: 25.4
click at [786, 304] on li "100k-720k" at bounding box center [837, 305] width 254 height 20
copy li "100k-720k"
